Goal: Check status: Check status

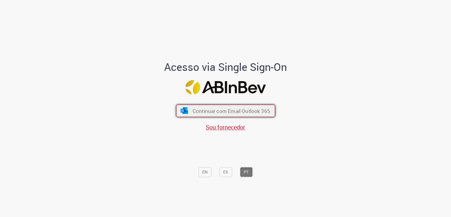
click at [202, 112] on span "Continuar com Email Outlook 365" at bounding box center [231, 110] width 78 height 7
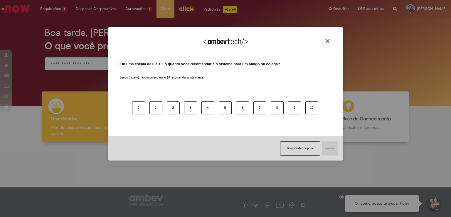
click at [325, 44] on div "Agradecemos seu feedback!" at bounding box center [225, 45] width 221 height 23
click at [328, 39] on img "Close" at bounding box center [327, 41] width 4 height 4
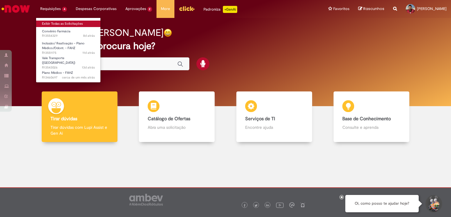
click at [48, 21] on link "Exibir Todas as Solicitações" at bounding box center [68, 24] width 65 height 6
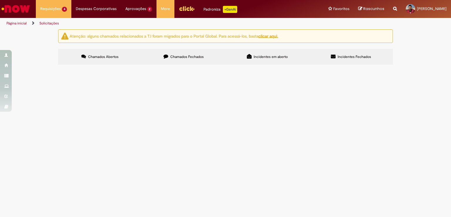
click at [199, 56] on span "Chamados Fechados" at bounding box center [186, 56] width 33 height 5
click at [0, 0] on input "Pesquisar" at bounding box center [0, 0] width 0 height 0
type input "**********"
click at [0, 0] on button "Pesquisar" at bounding box center [0, 0] width 0 height 0
click at [0, 0] on span "Ola tudo bem? Recente encontramos com dois operadores nossos um erro no pagamen…" at bounding box center [0, 0] width 0 height 0
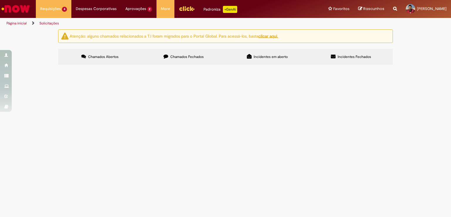
click at [0, 0] on span "Ola tudo bem? Recente encontramos com dois operadores nossos um erro no pagamen…" at bounding box center [0, 0] width 0 height 0
click at [0, 0] on span "Lançamento de Eventos na Folha de Pagamento" at bounding box center [0, 0] width 0 height 0
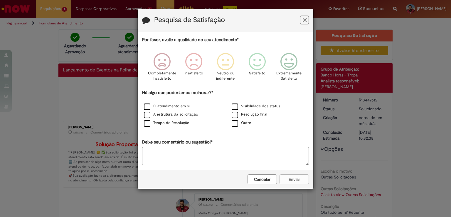
click at [305, 18] on icon "Feedback" at bounding box center [305, 20] width 4 height 6
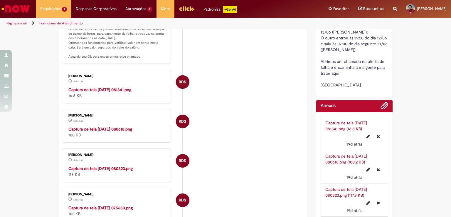
scroll to position [264, 0]
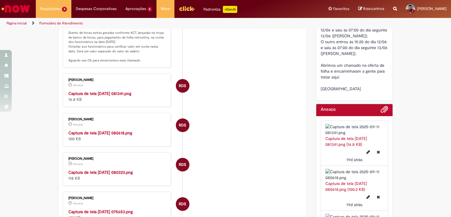
click at [131, 97] on div "[PERSON_NAME] 19d atrás 19 dias atrás Captura de tela [DATE] 081341.png 16.8 KB" at bounding box center [117, 90] width 105 height 30
click at [108, 96] on strong "Captura de tela [DATE] 081341.png" at bounding box center [99, 93] width 63 height 5
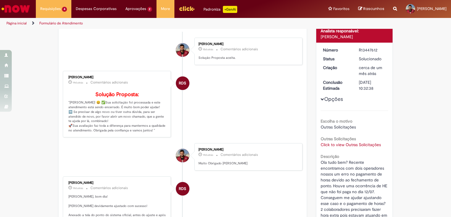
scroll to position [0, 0]
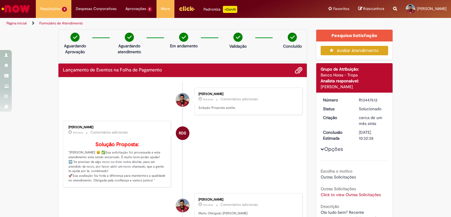
click at [76, 125] on div "[PERSON_NAME]" at bounding box center [117, 127] width 98 height 4
copy div "[PERSON_NAME]"
click at [364, 100] on div "R13447612" at bounding box center [372, 100] width 27 height 6
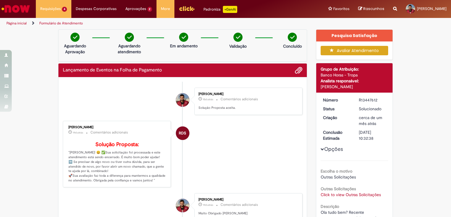
click at [364, 100] on div "R13447612" at bounding box center [372, 100] width 27 height 6
copy div "R13447612"
click at [230, 147] on li "RDS [PERSON_NAME] 19d atrás 19 dias atrás Comentários adicionais Solução Propos…" at bounding box center [183, 154] width 240 height 67
